Goal: Task Accomplishment & Management: Manage account settings

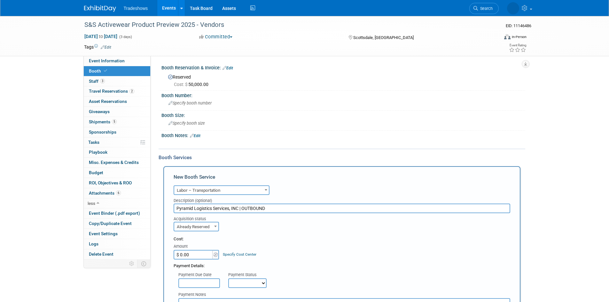
select select "15"
select select "2"
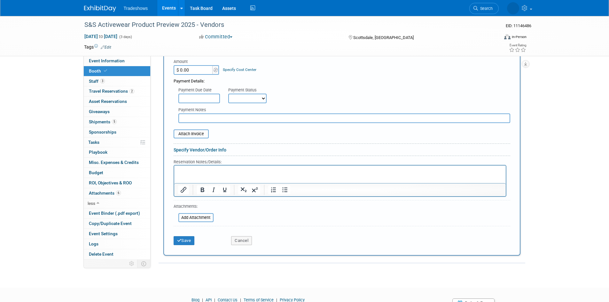
scroll to position [192, 0]
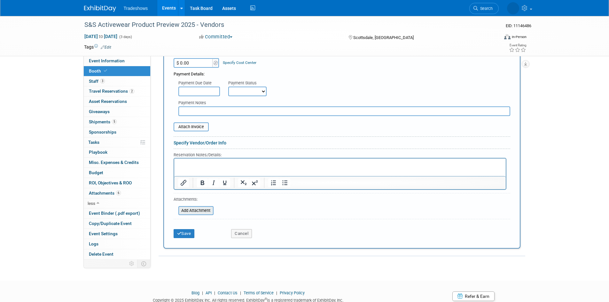
click at [207, 211] on input "file" at bounding box center [175, 211] width 76 height 8
click at [248, 234] on button "Cancel" at bounding box center [241, 233] width 21 height 9
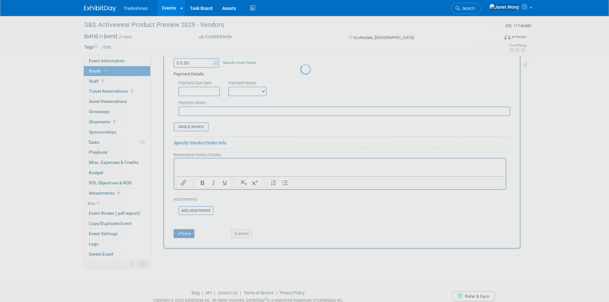
scroll to position [0, 0]
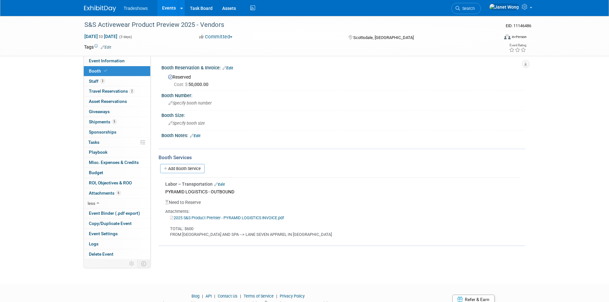
click at [174, 4] on link "Events" at bounding box center [168, 8] width 23 height 16
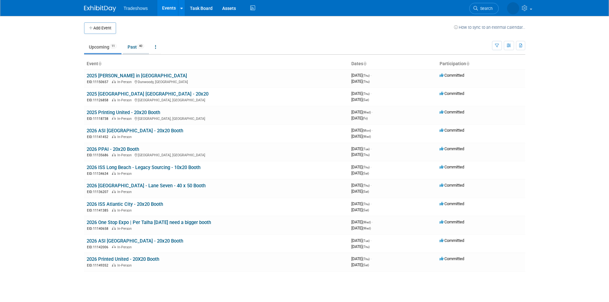
click at [127, 47] on link "Past 40" at bounding box center [136, 47] width 26 height 12
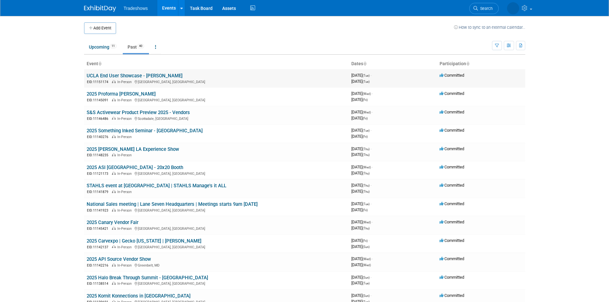
click at [125, 74] on link "UCLA End User Showcase - [PERSON_NAME]" at bounding box center [135, 76] width 96 height 6
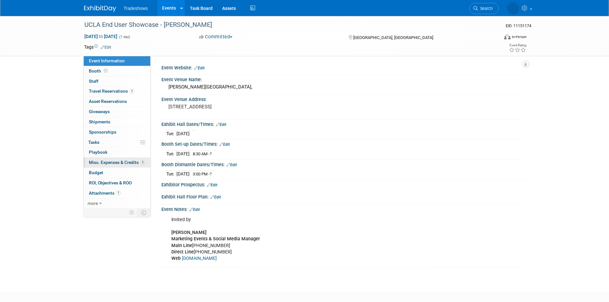
click at [99, 165] on link "1 Misc. Expenses & Credits 1" at bounding box center [117, 163] width 66 height 10
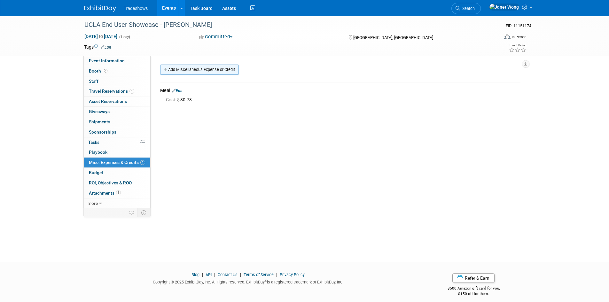
click at [226, 66] on link "Add Miscellaneous Expense or Credit" at bounding box center [199, 70] width 79 height 10
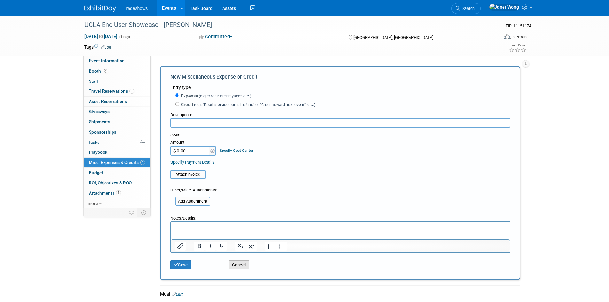
click at [232, 267] on button "Cancel" at bounding box center [238, 264] width 21 height 9
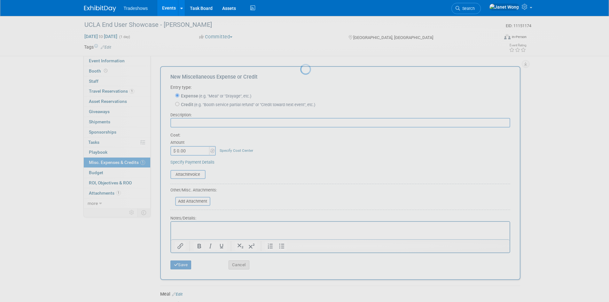
click at [300, 267] on div at bounding box center [304, 151] width 9 height 302
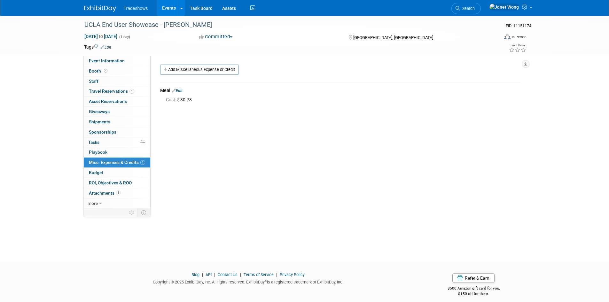
click at [182, 90] on link "Edit" at bounding box center [177, 91] width 11 height 4
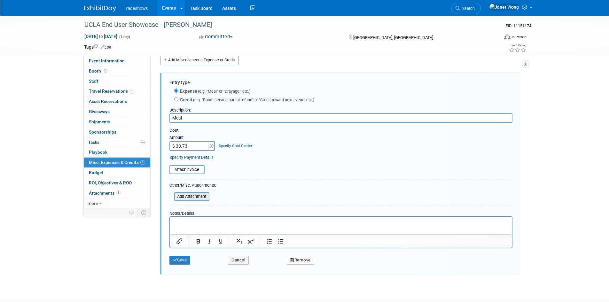
click at [195, 197] on input "file" at bounding box center [171, 197] width 76 height 8
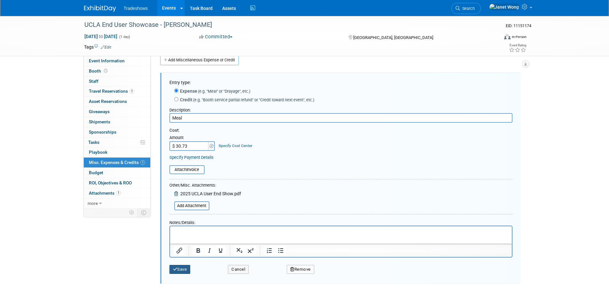
click at [178, 270] on button "Save" at bounding box center [179, 269] width 21 height 9
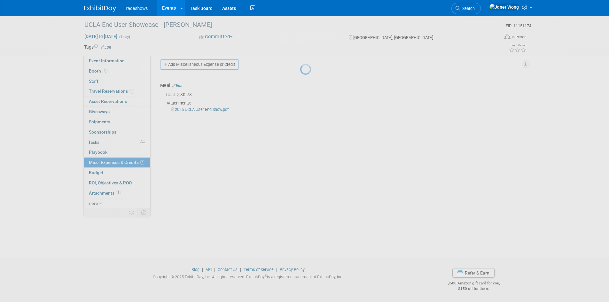
scroll to position [5, 0]
